Goal: Navigation & Orientation: Find specific page/section

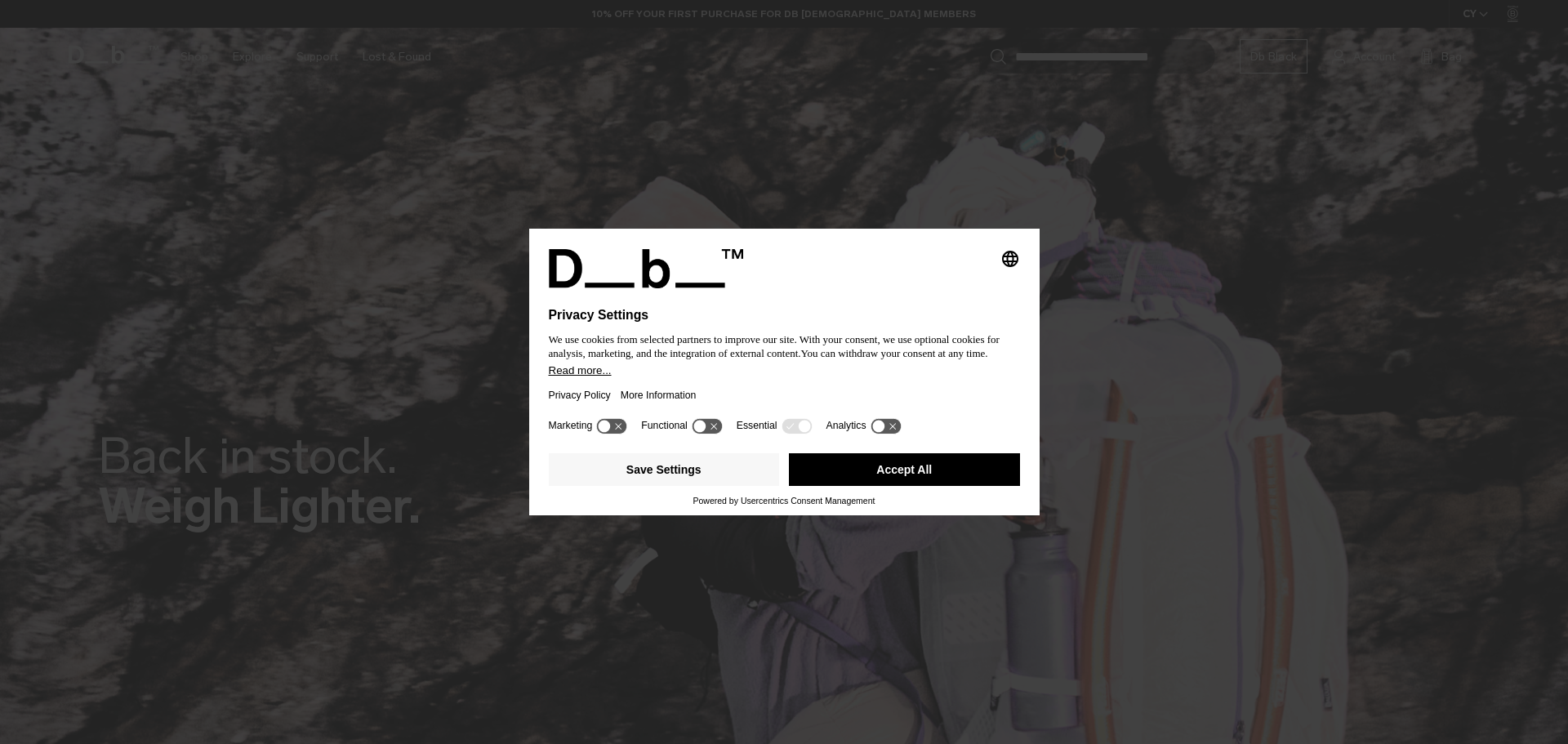
click at [893, 467] on button "Accept All" at bounding box center [904, 469] width 231 height 32
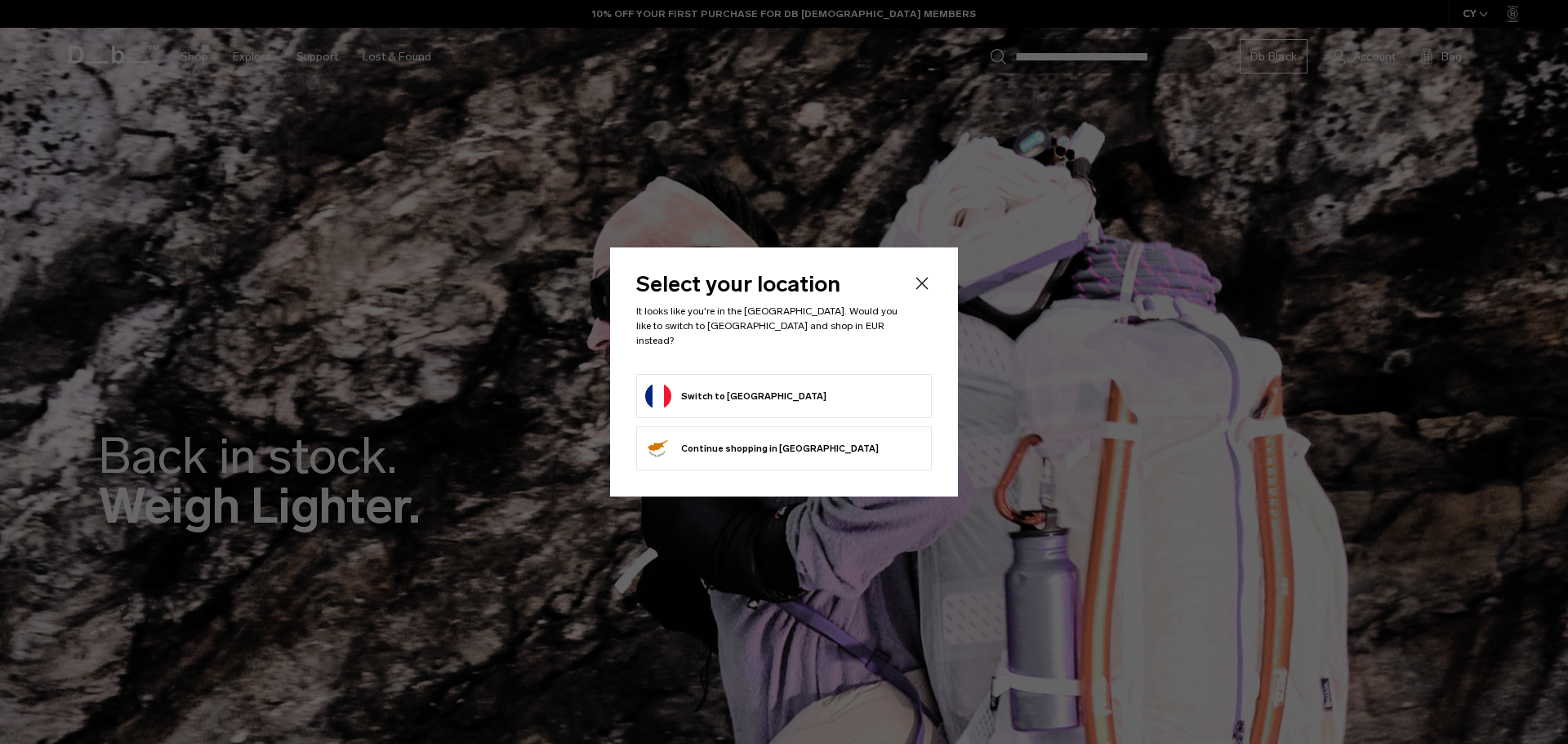
click at [726, 387] on button "Switch to France" at bounding box center [735, 395] width 181 height 26
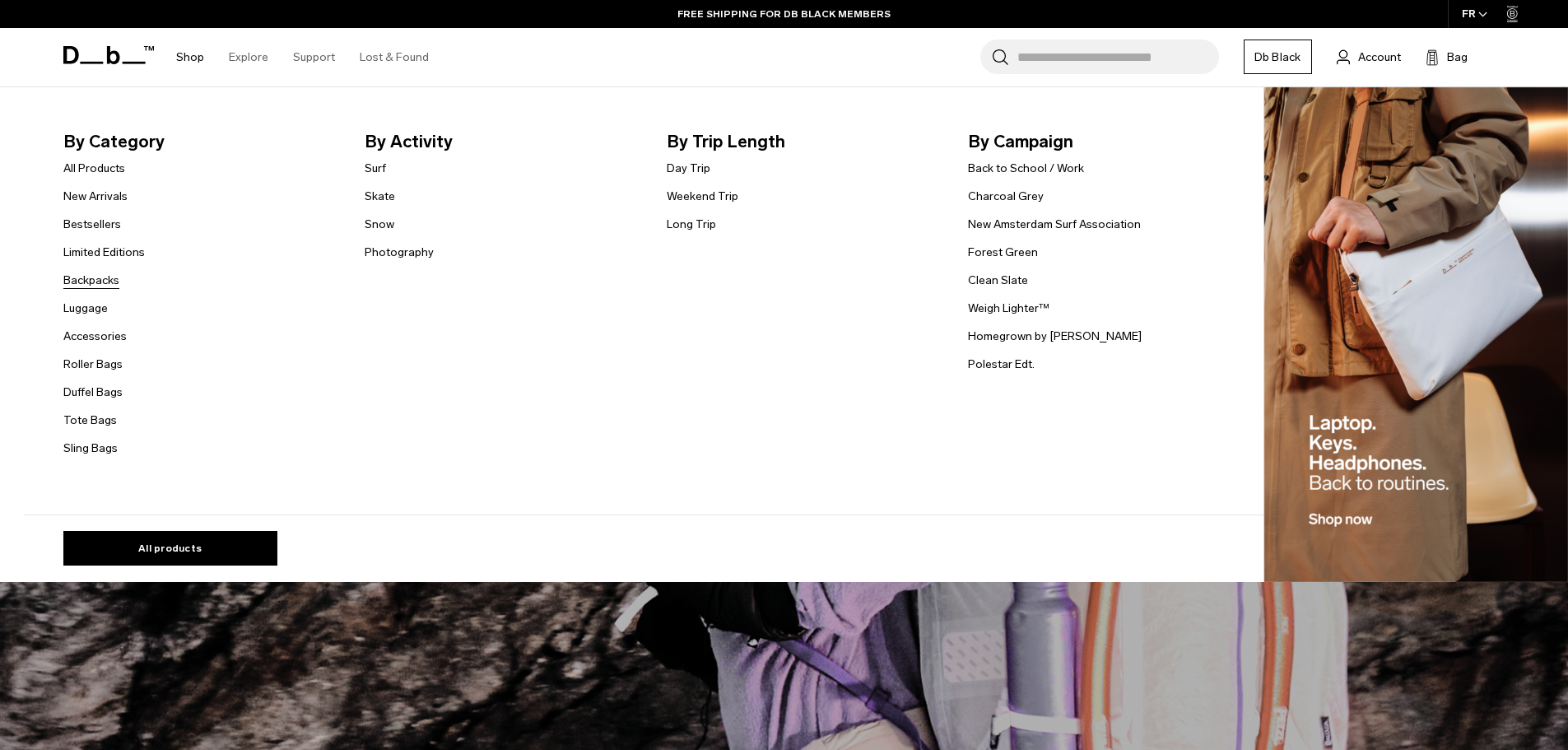
click at [106, 279] on link "Backpacks" at bounding box center [92, 280] width 56 height 17
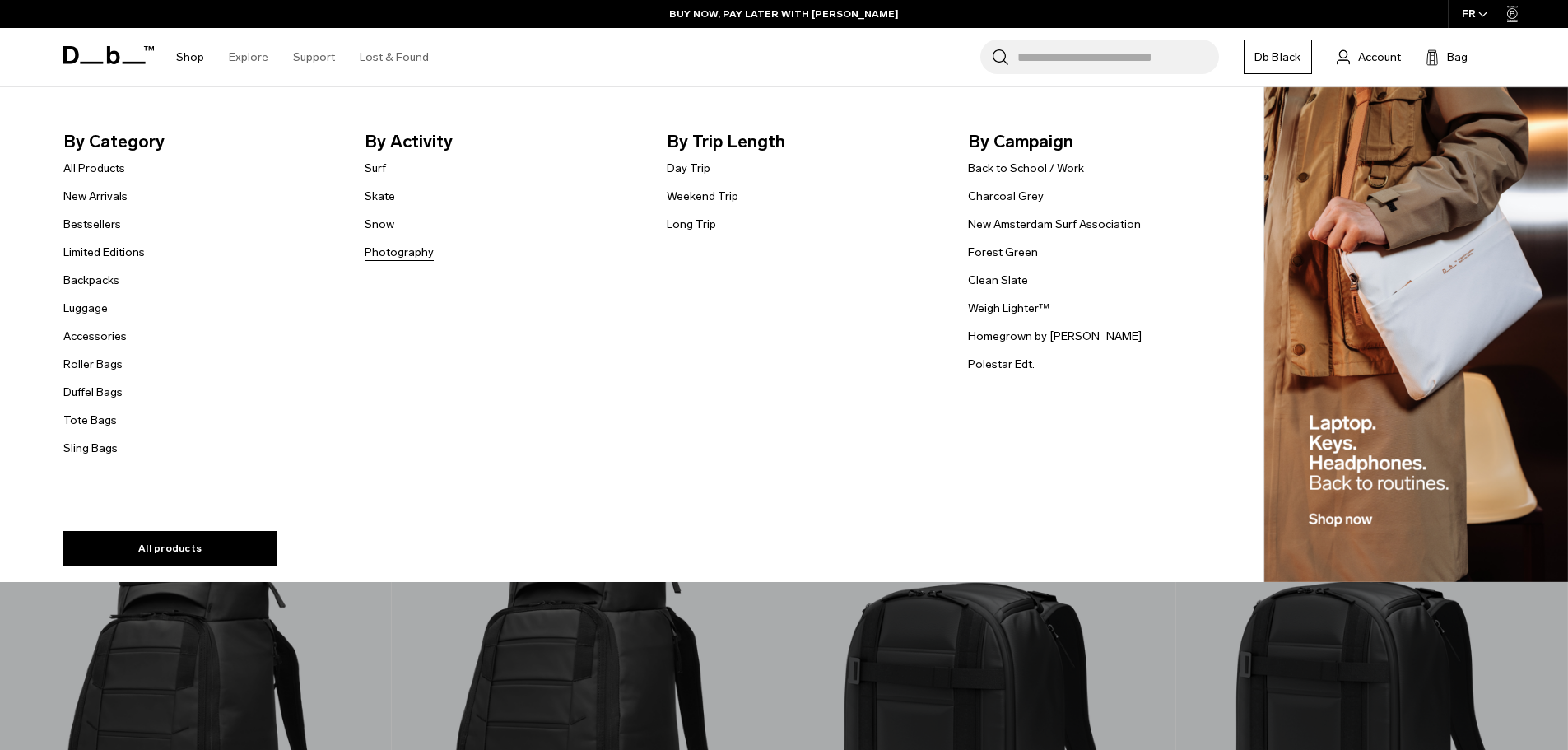
click at [411, 257] on link "Photography" at bounding box center [399, 252] width 69 height 17
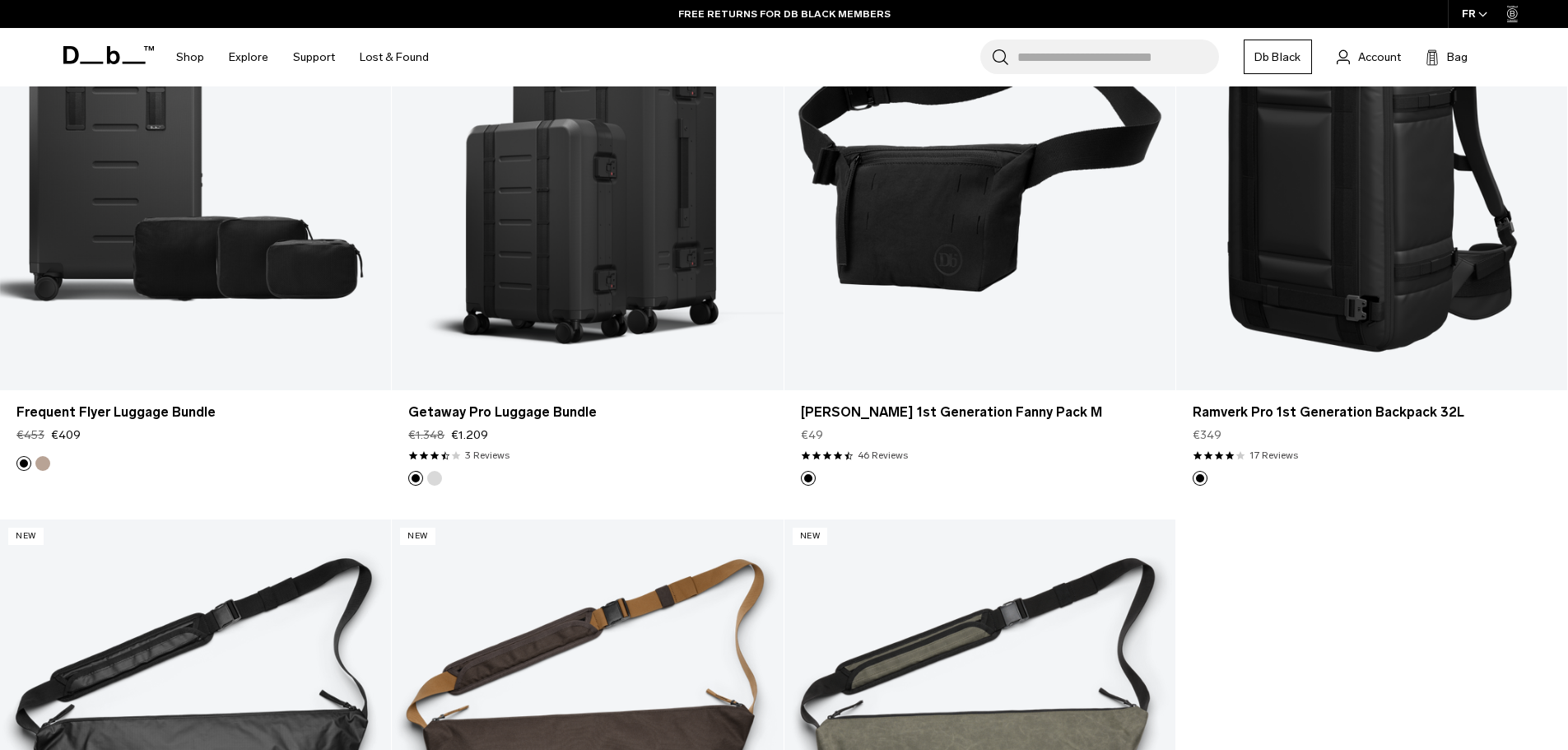
scroll to position [3376, 0]
